Goal: Book appointment/travel/reservation

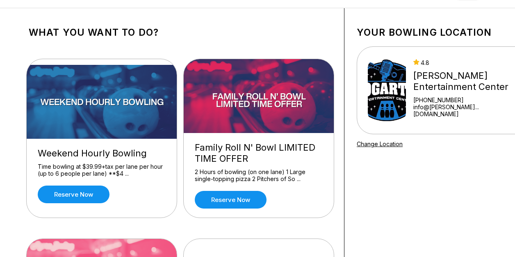
scroll to position [31, 0]
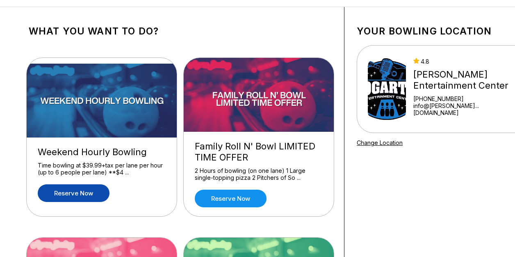
click at [74, 192] on link "Reserve now" at bounding box center [74, 193] width 72 height 18
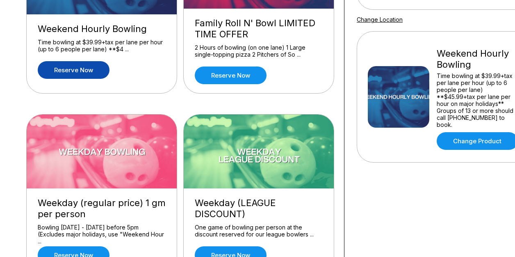
scroll to position [124, 0]
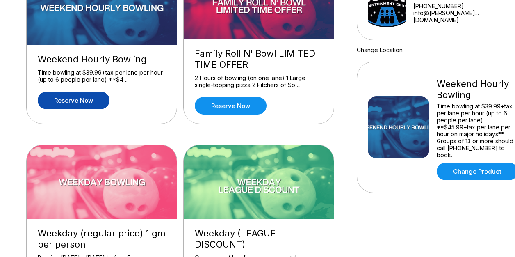
click at [83, 98] on link "Reserve now" at bounding box center [74, 100] width 72 height 18
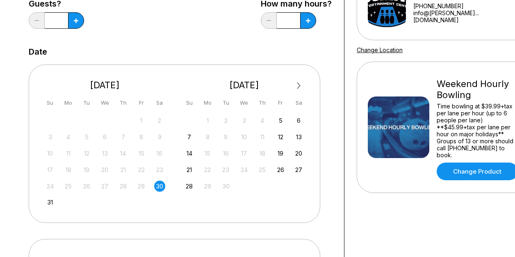
scroll to position [0, 0]
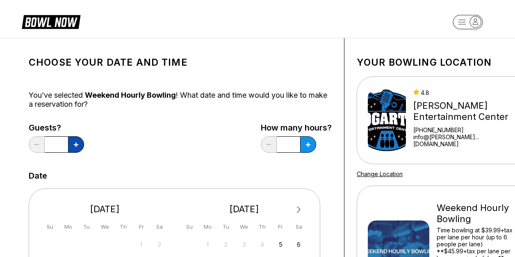
click at [77, 143] on icon at bounding box center [76, 144] width 5 height 5
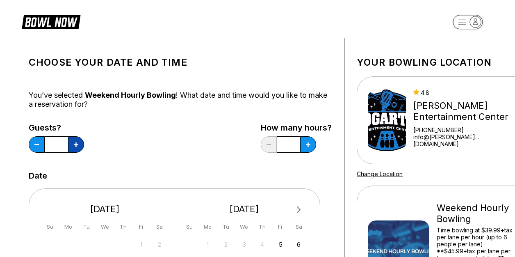
click at [77, 143] on icon at bounding box center [76, 144] width 5 height 5
click at [36, 144] on icon at bounding box center [36, 144] width 5 height 1
click at [83, 148] on button at bounding box center [76, 144] width 16 height 16
type input "*"
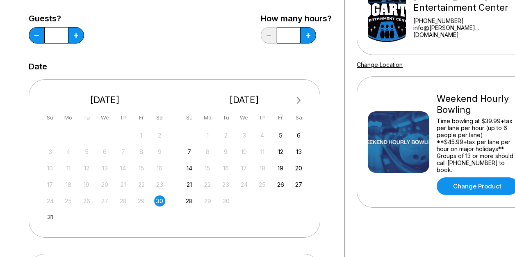
scroll to position [114, 0]
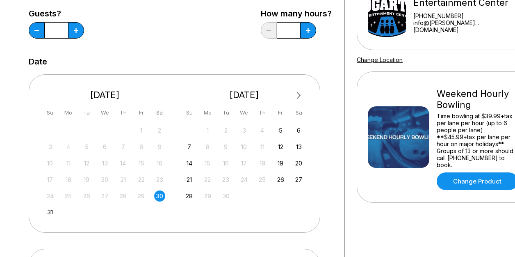
click at [160, 197] on div "30" at bounding box center [159, 195] width 11 height 11
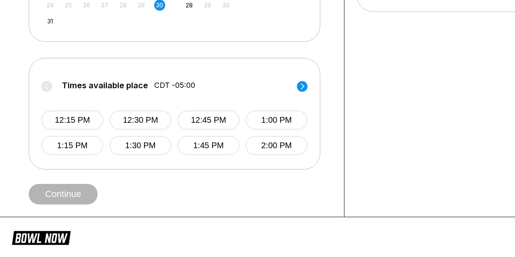
scroll to position [335, 0]
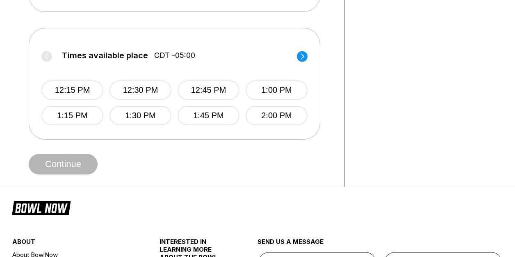
click at [303, 54] on circle at bounding box center [302, 56] width 11 height 11
click at [134, 112] on button "5:30 PM" at bounding box center [140, 115] width 62 height 19
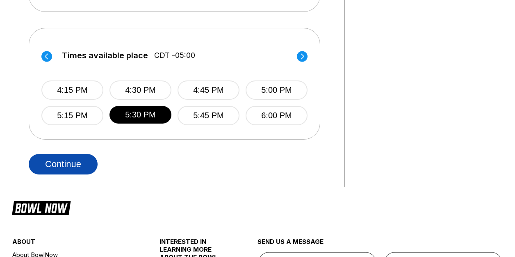
click at [63, 173] on button "Continue" at bounding box center [63, 164] width 69 height 21
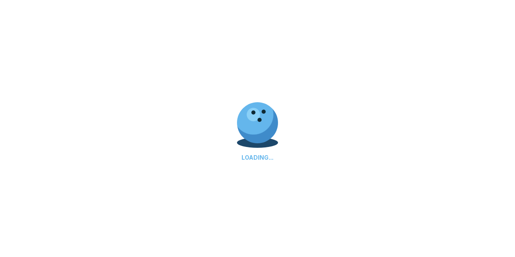
select select "**"
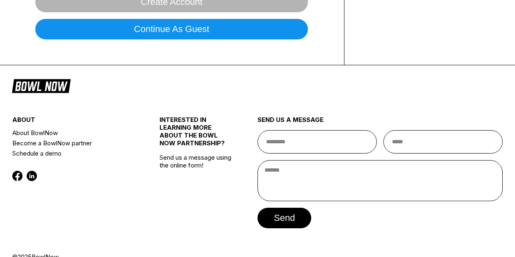
scroll to position [0, 0]
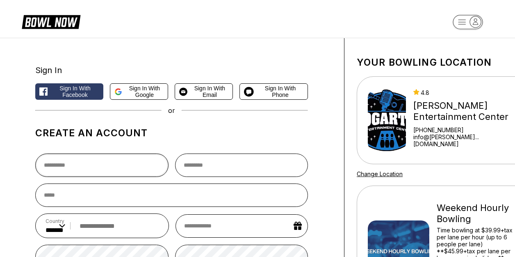
click at [63, 173] on input "text" at bounding box center [101, 164] width 133 height 23
click at [21, 144] on div "Sign In Sign in with Facebook Sign in with Google Sign in with Email Sign in wi…" at bounding box center [180, 218] width 328 height 361
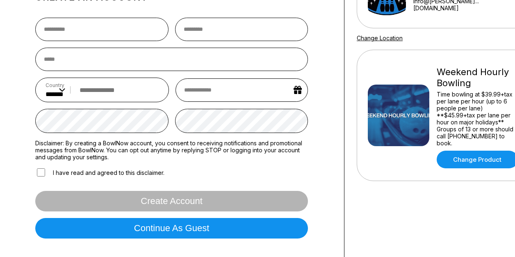
scroll to position [203, 0]
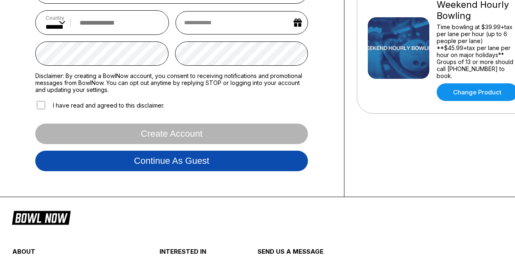
click at [160, 162] on button "Continue as guest" at bounding box center [171, 160] width 273 height 21
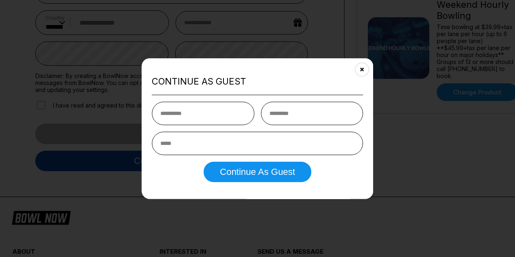
scroll to position [153, 0]
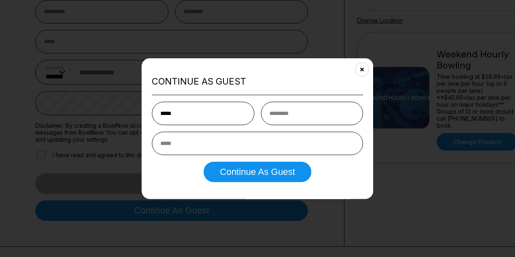
type input "*****"
type input "********"
click at [203, 142] on input "email" at bounding box center [257, 142] width 211 height 23
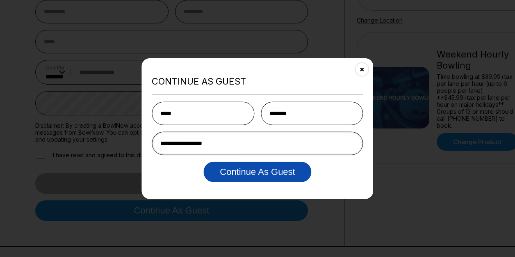
type input "**********"
click at [259, 173] on button "Continue as Guest" at bounding box center [257, 171] width 108 height 21
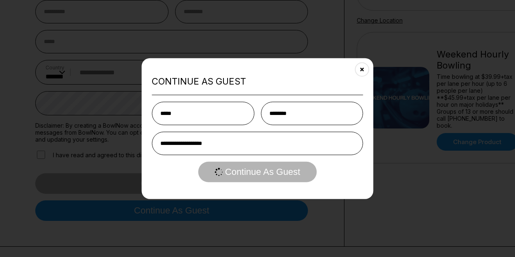
scroll to position [0, 0]
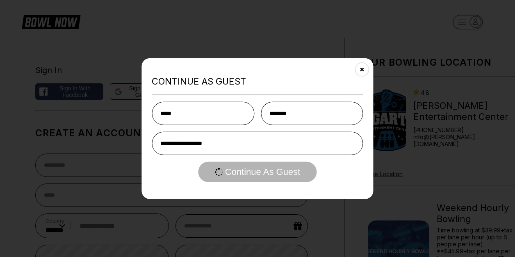
select select "**"
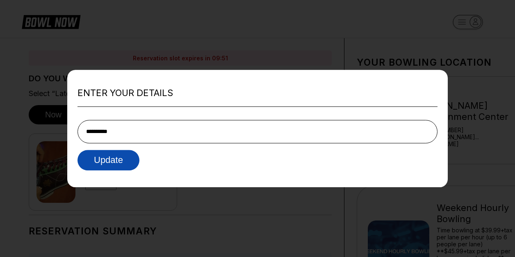
type input "**********"
click at [107, 153] on button "Update" at bounding box center [109, 160] width 62 height 21
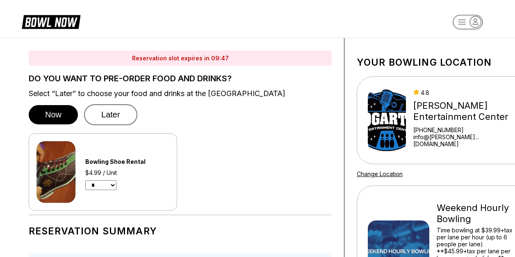
click at [105, 119] on button "Later" at bounding box center [110, 114] width 53 height 21
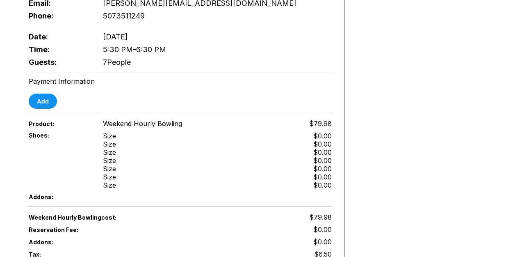
scroll to position [347, 0]
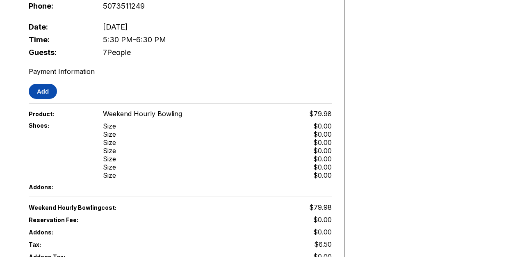
click at [48, 86] on button "Add" at bounding box center [43, 91] width 28 height 15
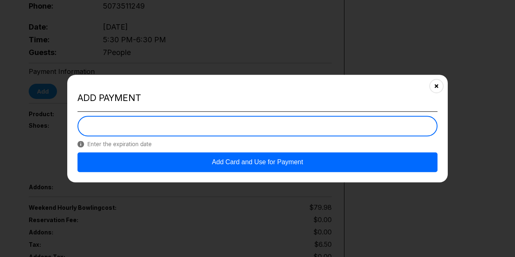
click at [210, 148] on div "Enter the expiration date" at bounding box center [258, 134] width 360 height 36
click at [255, 162] on button "Add Card and Use for Payment" at bounding box center [258, 162] width 360 height 20
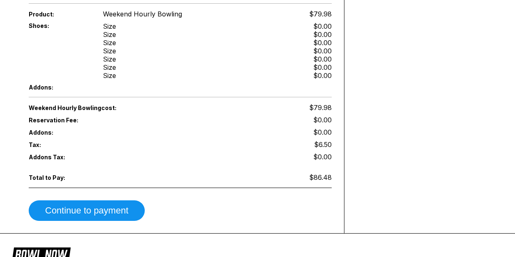
scroll to position [499, 0]
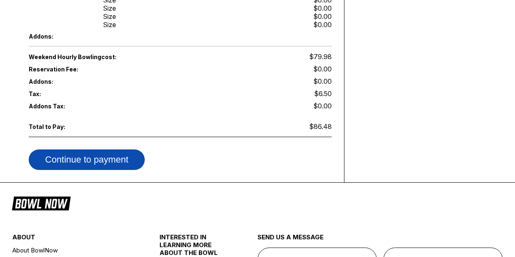
click at [116, 153] on button "Continue to payment" at bounding box center [87, 159] width 116 height 21
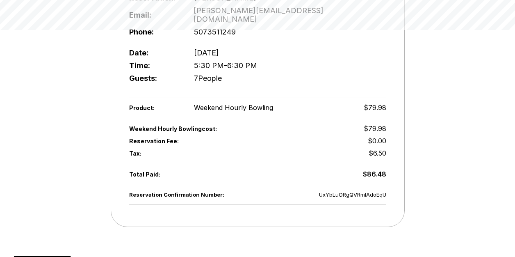
scroll to position [226, 0]
